Goal: Information Seeking & Learning: Understand process/instructions

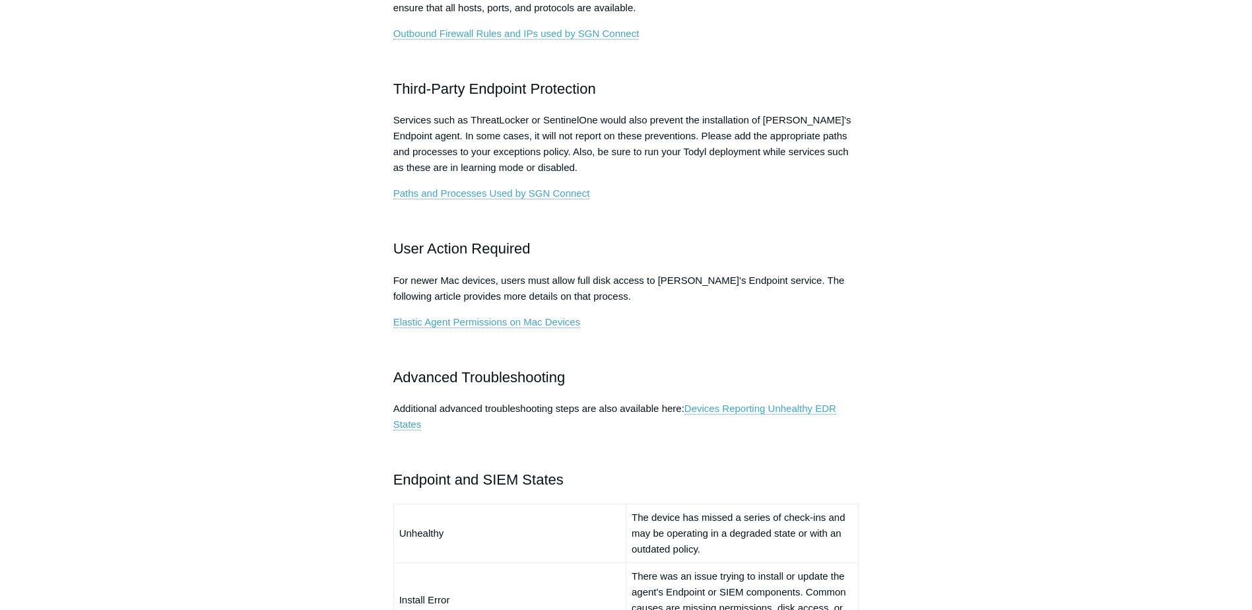
scroll to position [594, 0]
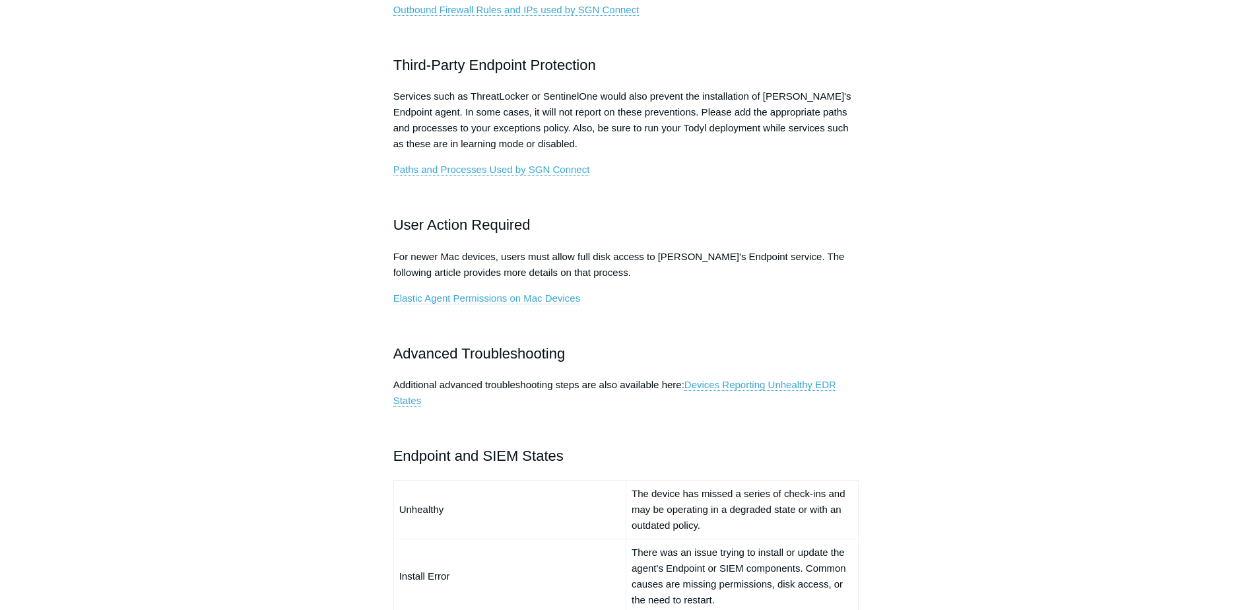
click at [467, 298] on link "Elastic Agent Permissions on Mac Devices" at bounding box center [486, 298] width 187 height 12
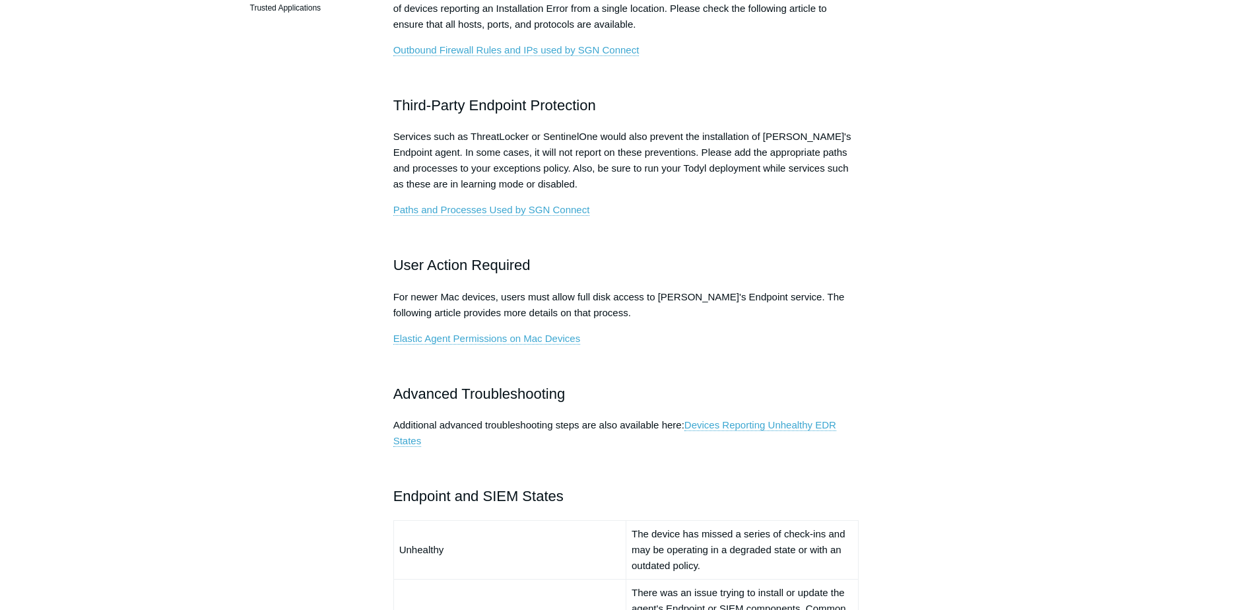
scroll to position [552, 0]
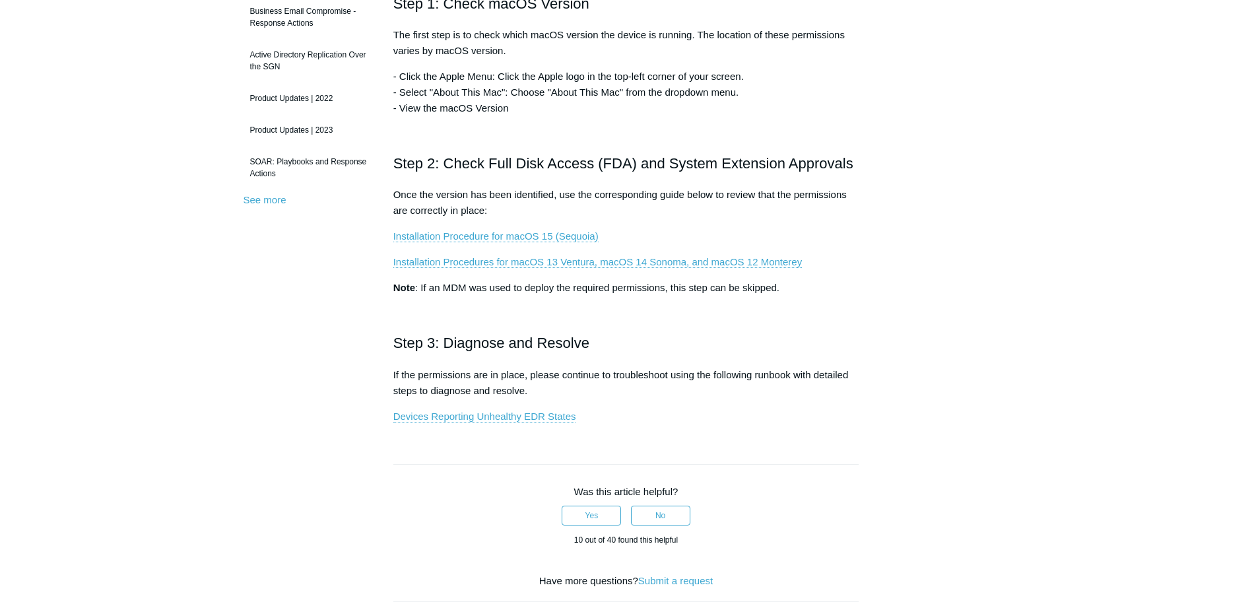
scroll to position [330, 0]
click at [439, 239] on link "Installation Procedure for macOS 15 (Sequoia)" at bounding box center [495, 235] width 205 height 12
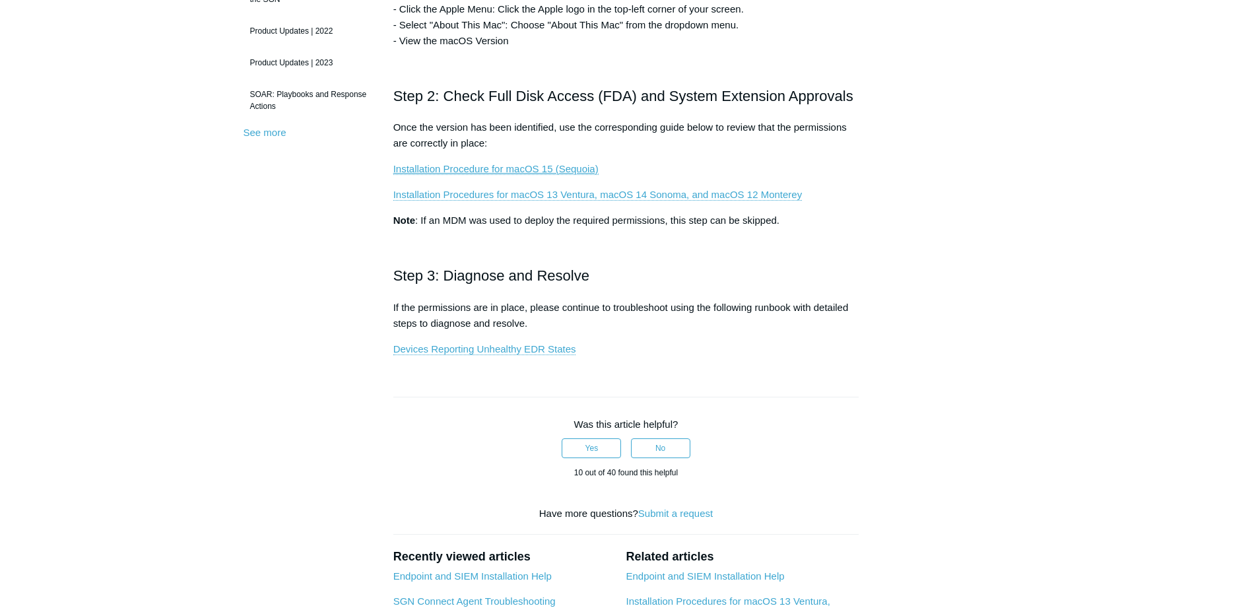
scroll to position [0, 0]
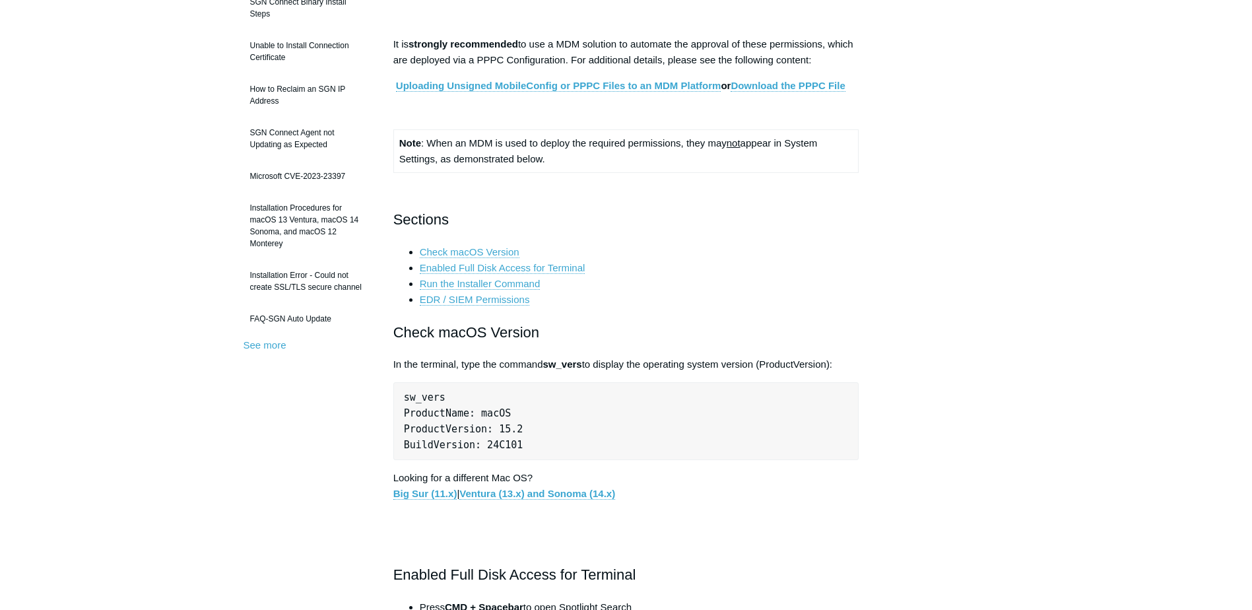
scroll to position [264, 0]
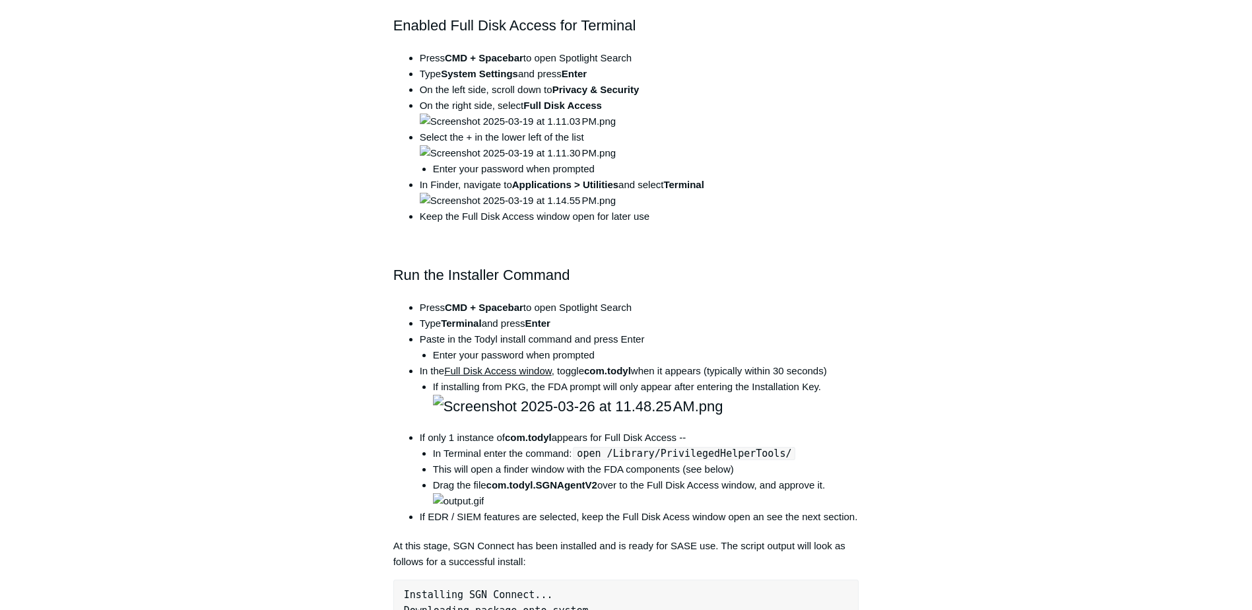
scroll to position [198, 0]
